Goal: Navigation & Orientation: Go to known website

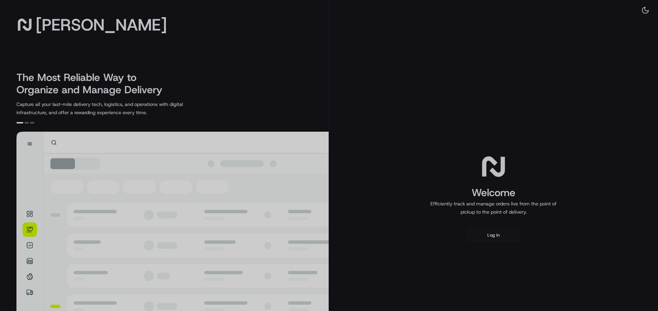
click at [489, 237] on div at bounding box center [329, 155] width 658 height 311
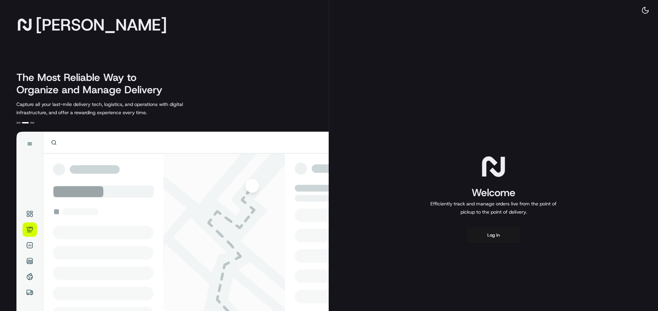
click at [482, 247] on div "Welcome Efficiently track and manage orders live from the point of pickup to th…" at bounding box center [493, 198] width 329 height 396
click at [485, 240] on button "Log in" at bounding box center [493, 235] width 55 height 16
